Goal: Task Accomplishment & Management: Use online tool/utility

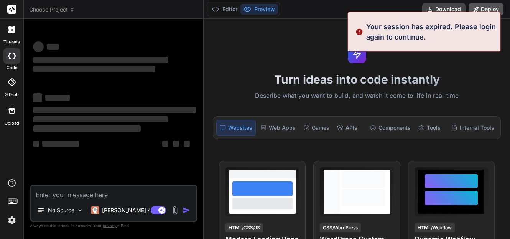
click at [283, 79] on h1 "Turn ideas into code instantly" at bounding box center [356, 80] width 297 height 14
click at [402, 69] on div "Turn ideas into code instantly Describe what you want to build, and watch it co…" at bounding box center [357, 129] width 307 height 220
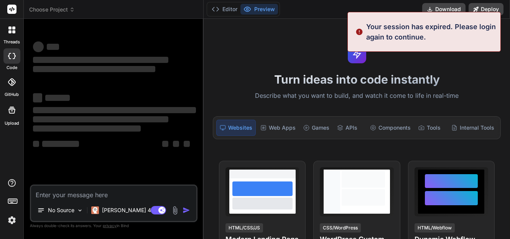
click at [357, 32] on div "Turn ideas into code instantly Describe what you want to build, and watch it co…" at bounding box center [357, 129] width 307 height 220
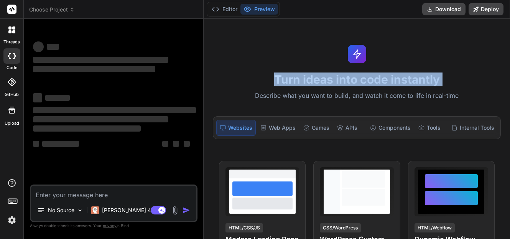
click at [357, 32] on div "Turn ideas into code instantly Describe what you want to build, and watch it co…" at bounding box center [357, 129] width 307 height 220
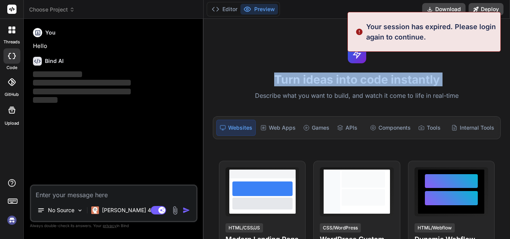
click at [12, 220] on img at bounding box center [11, 220] width 13 height 13
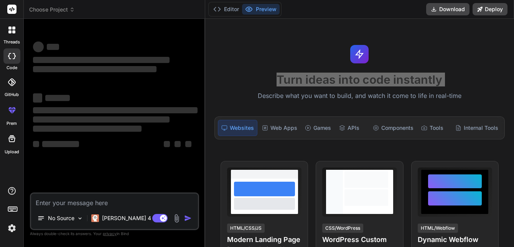
type textarea "x"
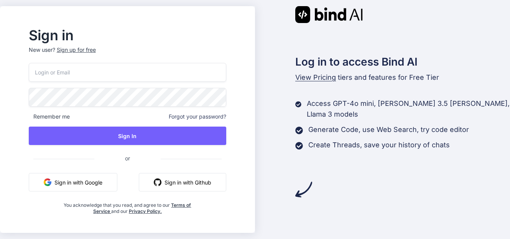
click at [74, 186] on button "Sign in with Google" at bounding box center [73, 182] width 89 height 18
click at [83, 180] on button "Sign in with Google" at bounding box center [73, 182] width 89 height 18
click at [85, 185] on button "Sign in with Google" at bounding box center [73, 182] width 89 height 18
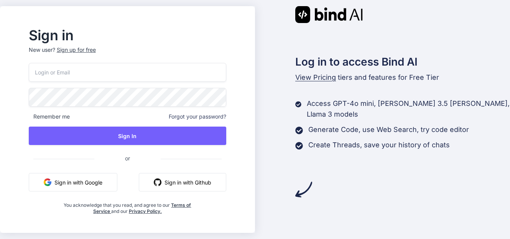
click at [85, 185] on button "Sign in with Google" at bounding box center [73, 182] width 89 height 18
click at [107, 187] on button "Sign in with Google" at bounding box center [73, 182] width 89 height 18
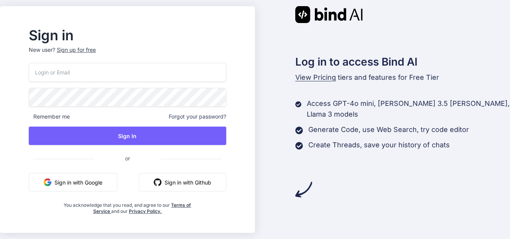
click at [107, 187] on button "Sign in with Google" at bounding box center [73, 182] width 89 height 18
click at [71, 183] on button "Sign in with Google" at bounding box center [73, 182] width 89 height 18
click at [70, 183] on button "Sign in with Google" at bounding box center [73, 182] width 89 height 18
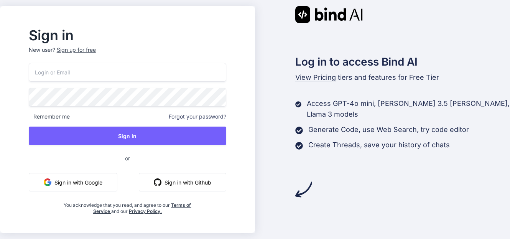
click at [94, 182] on button "Sign in with Google" at bounding box center [73, 182] width 89 height 18
